Goal: Task Accomplishment & Management: Use online tool/utility

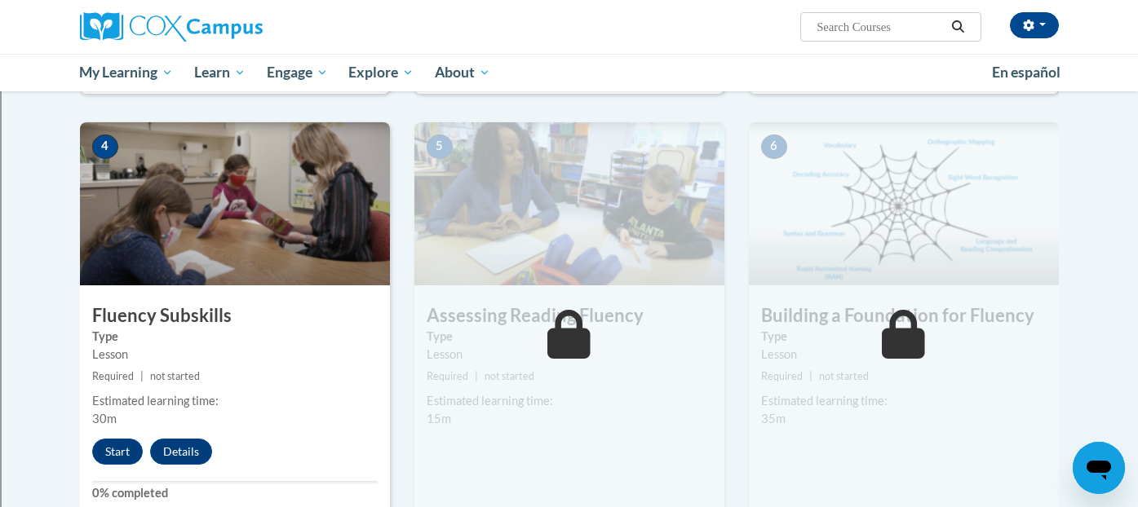
scroll to position [743, 0]
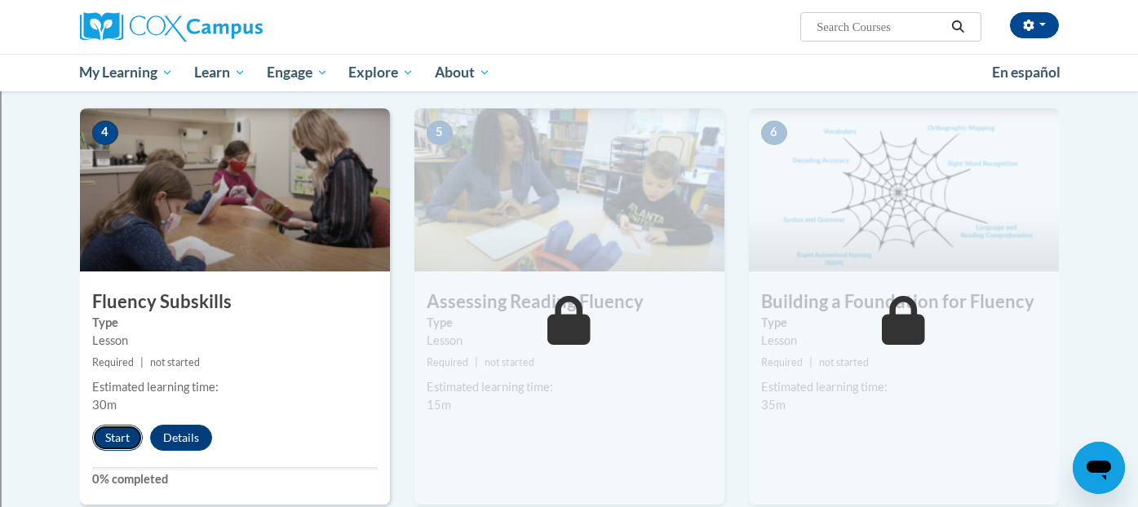
click at [124, 436] on button "Start" at bounding box center [117, 438] width 51 height 26
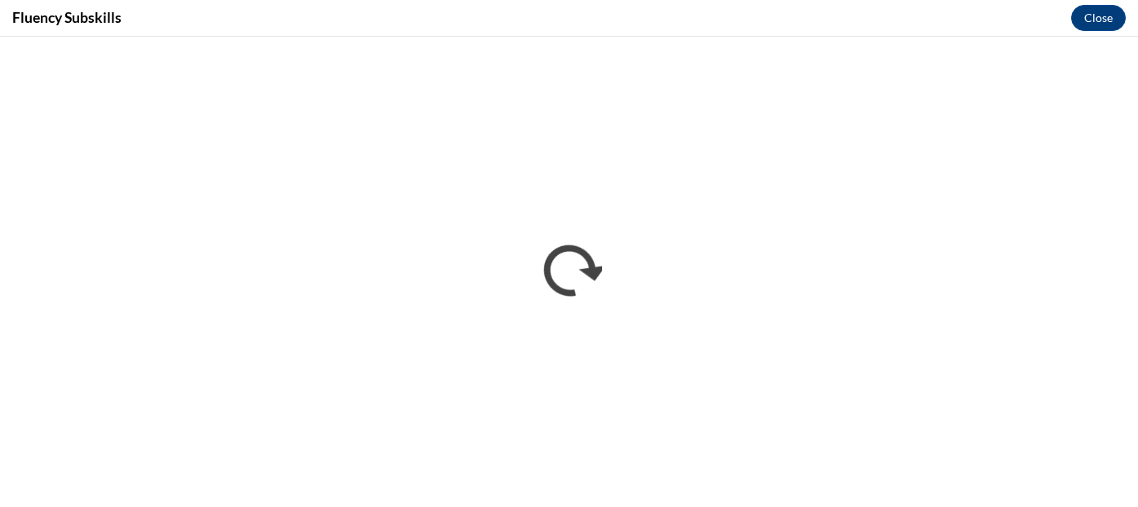
scroll to position [0, 0]
